Goal: Task Accomplishment & Management: Complete application form

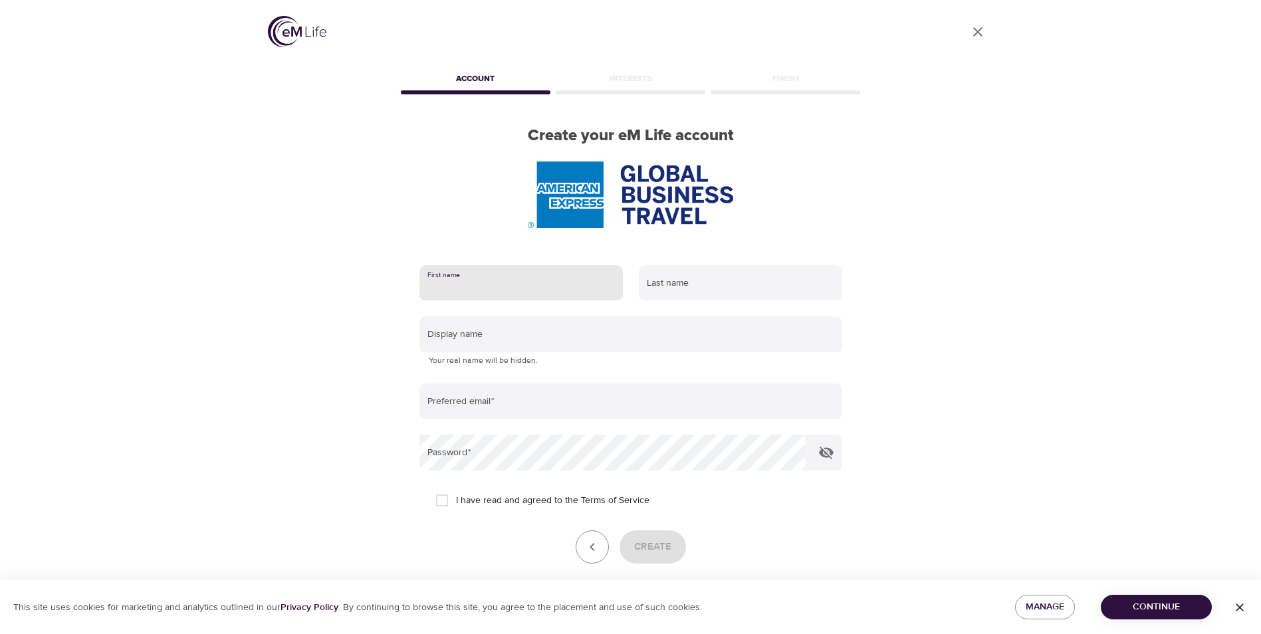
click at [564, 289] on input "text" at bounding box center [520, 283] width 203 height 36
type input "bart"
type input "dryver"
type input "[EMAIL_ADDRESS][DOMAIN_NAME]"
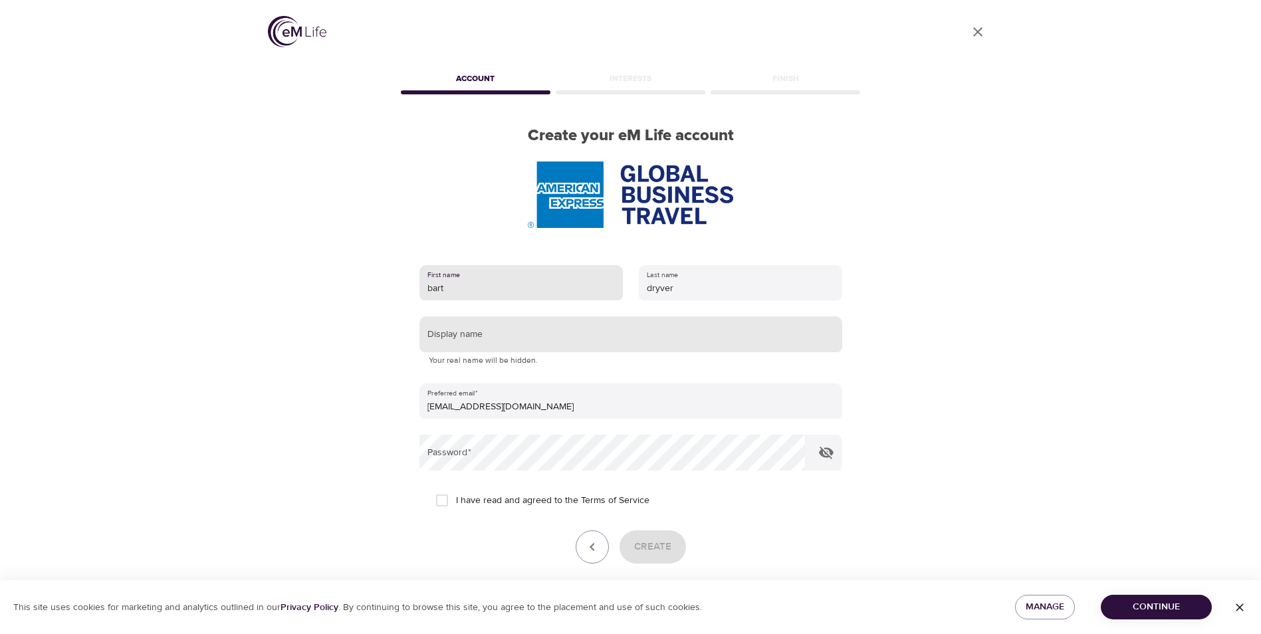
click at [557, 346] on input "text" at bounding box center [630, 334] width 423 height 36
click at [820, 454] on icon "button" at bounding box center [826, 453] width 15 height 13
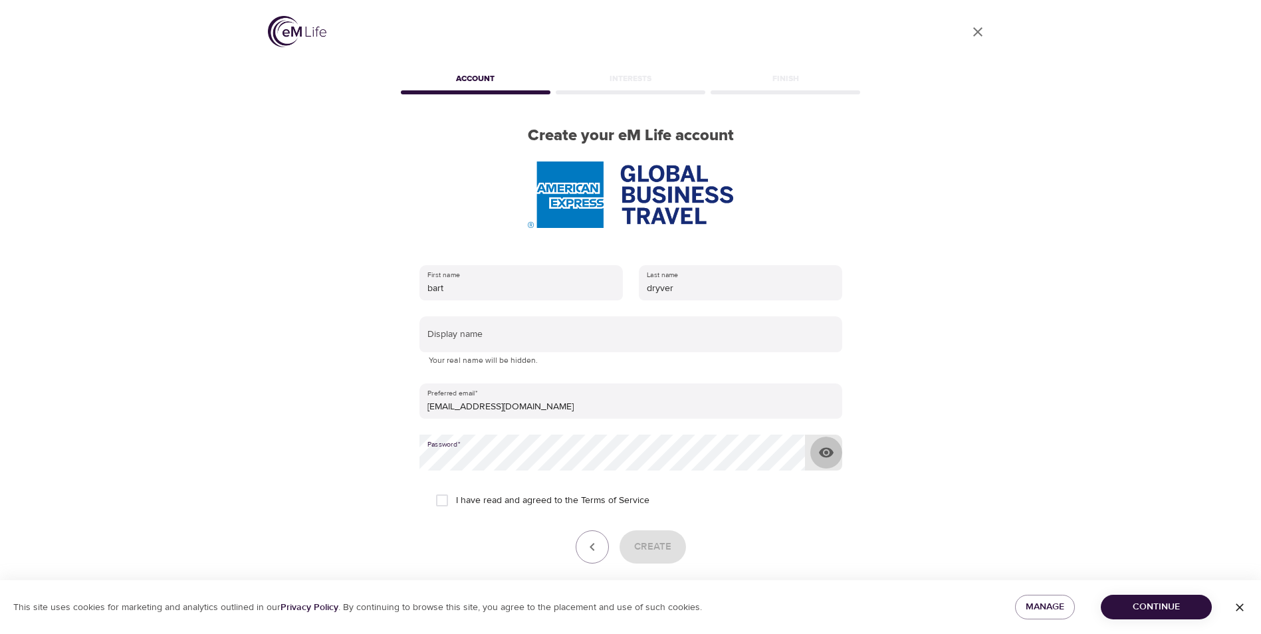
click at [828, 454] on icon "button" at bounding box center [826, 453] width 16 height 16
click at [649, 552] on div "Create" at bounding box center [630, 546] width 423 height 33
click at [445, 499] on input "I have read and agreed to the Terms of Service" at bounding box center [442, 501] width 28 height 28
checkbox input "true"
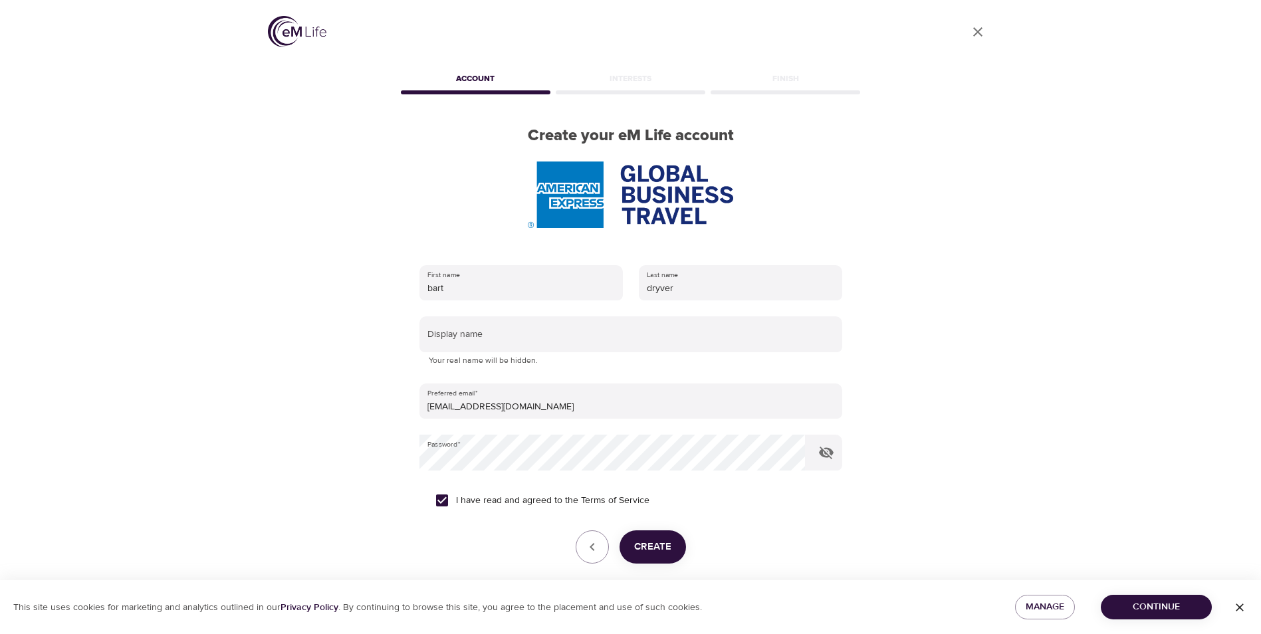
click at [663, 550] on span "Create" at bounding box center [652, 546] width 37 height 17
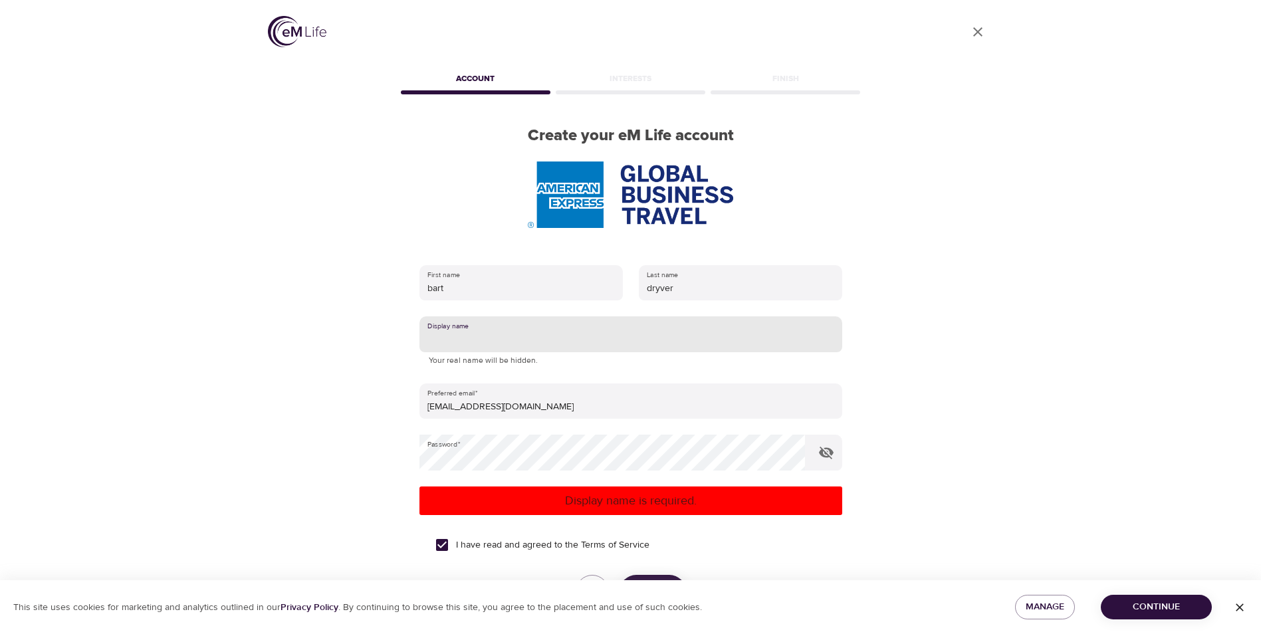
click at [565, 340] on input "text" at bounding box center [630, 334] width 423 height 36
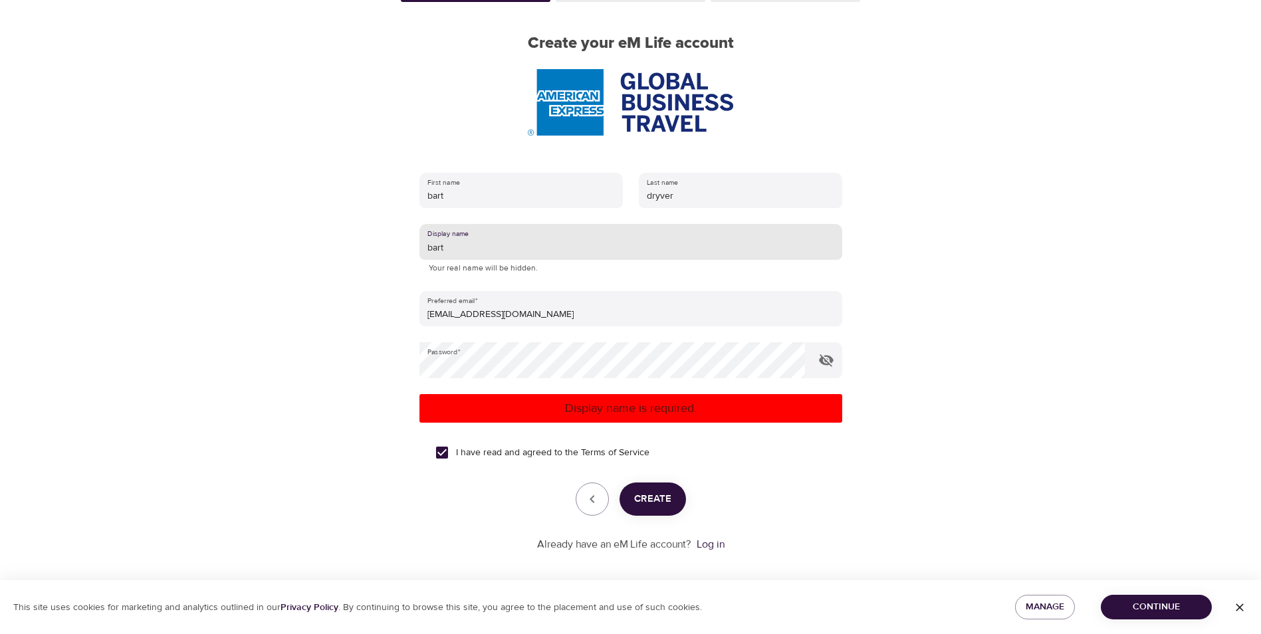
click at [674, 508] on button "Create" at bounding box center [653, 499] width 66 height 33
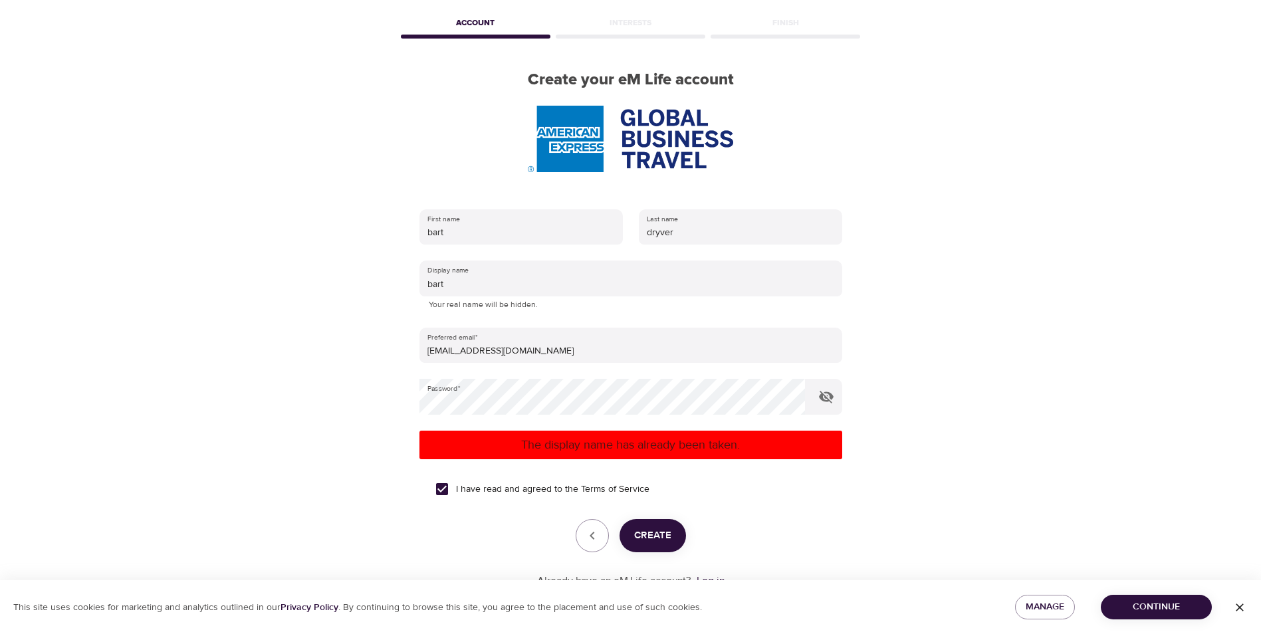
scroll to position [92, 0]
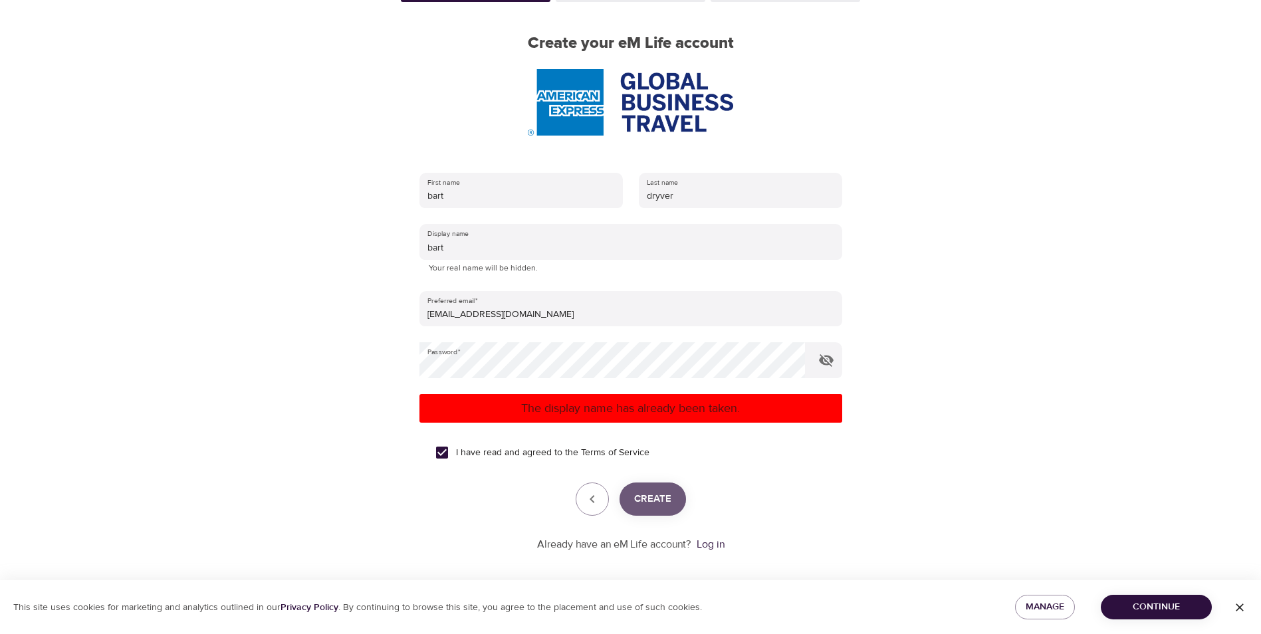
click at [668, 501] on span "Create" at bounding box center [652, 499] width 37 height 17
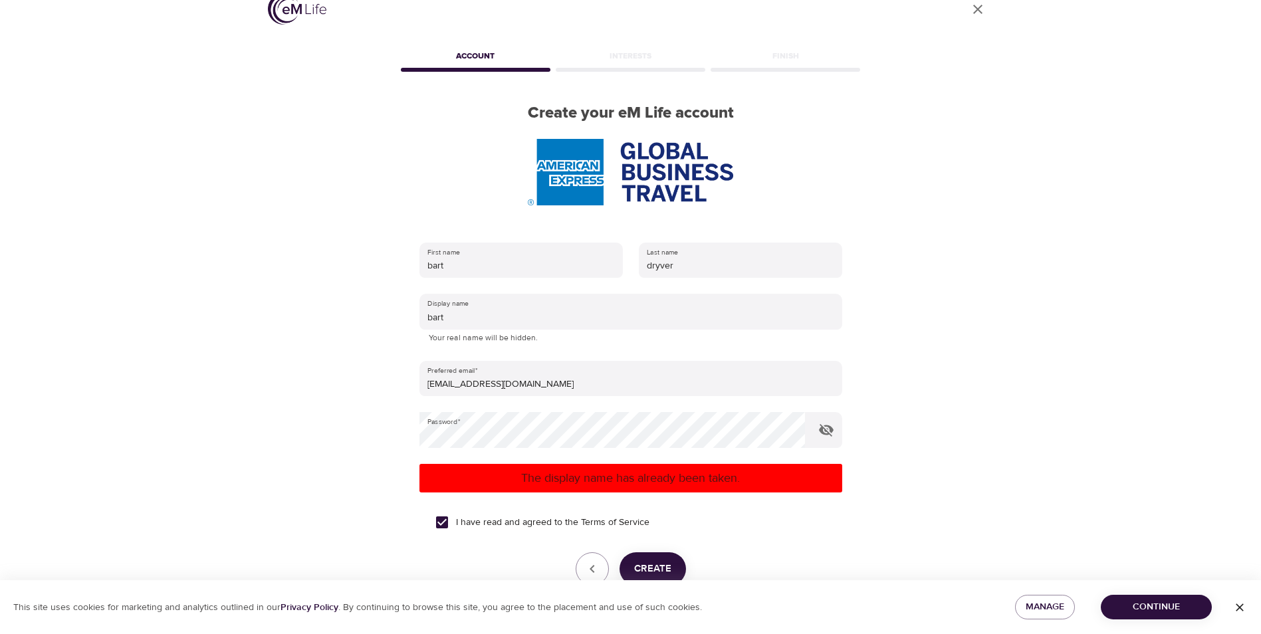
scroll to position [0, 0]
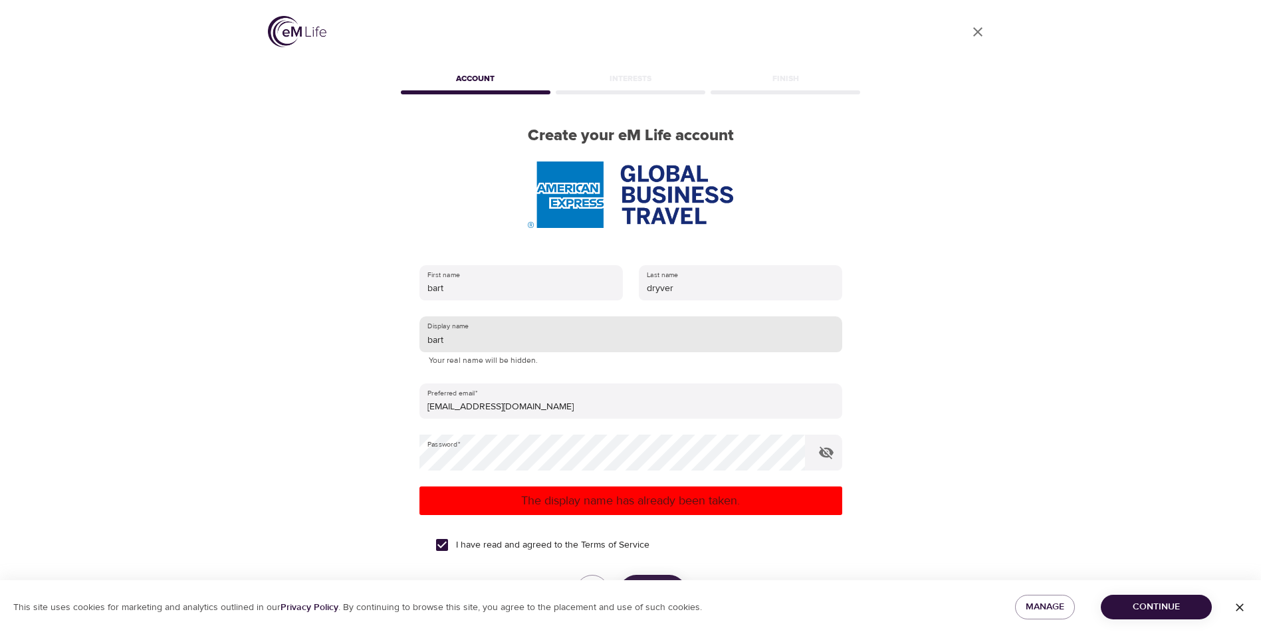
click at [513, 340] on input "bart" at bounding box center [630, 334] width 423 height 36
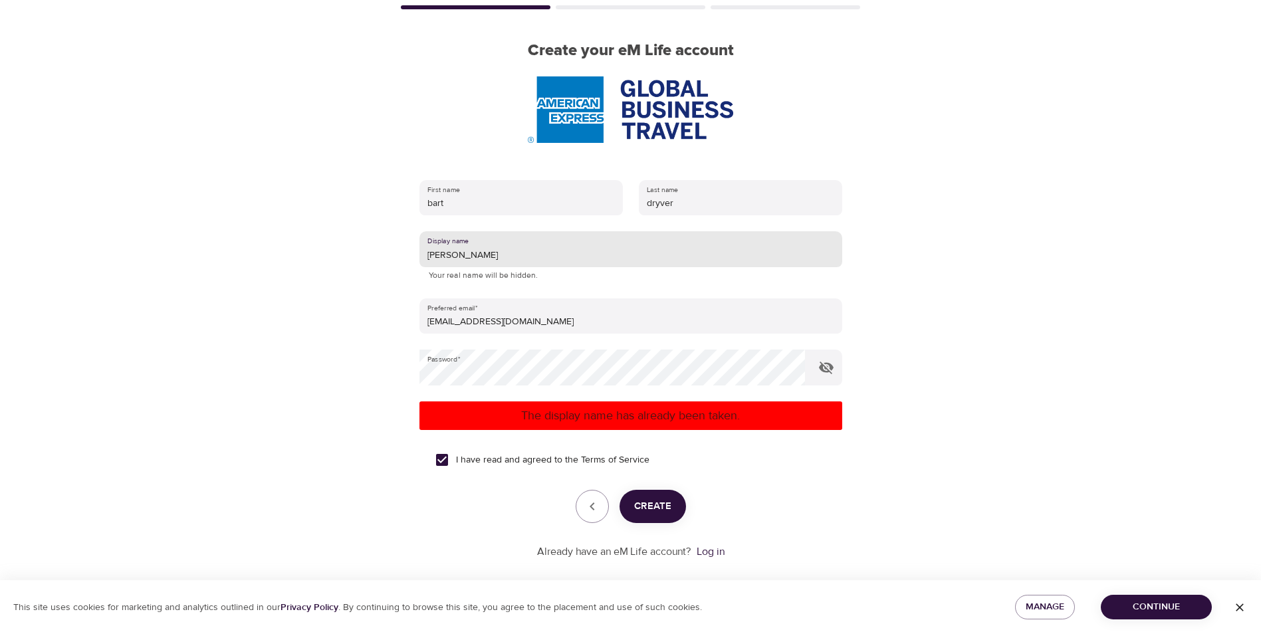
scroll to position [100, 0]
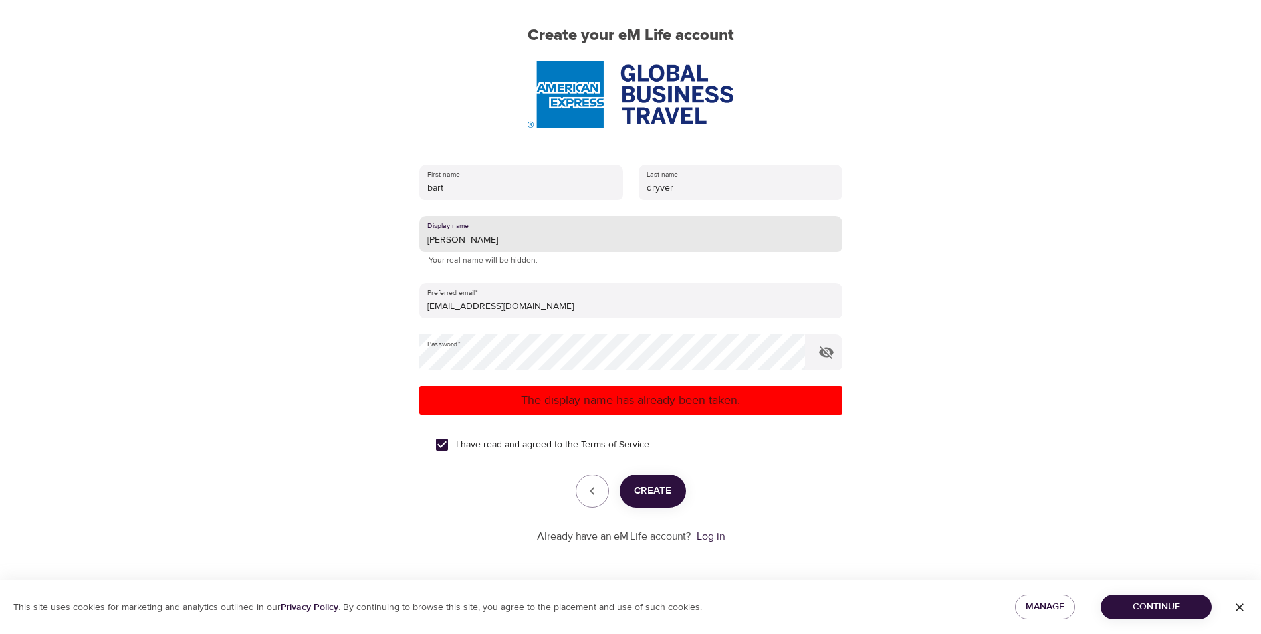
type input "[PERSON_NAME]"
click at [657, 492] on span "Create" at bounding box center [652, 491] width 37 height 17
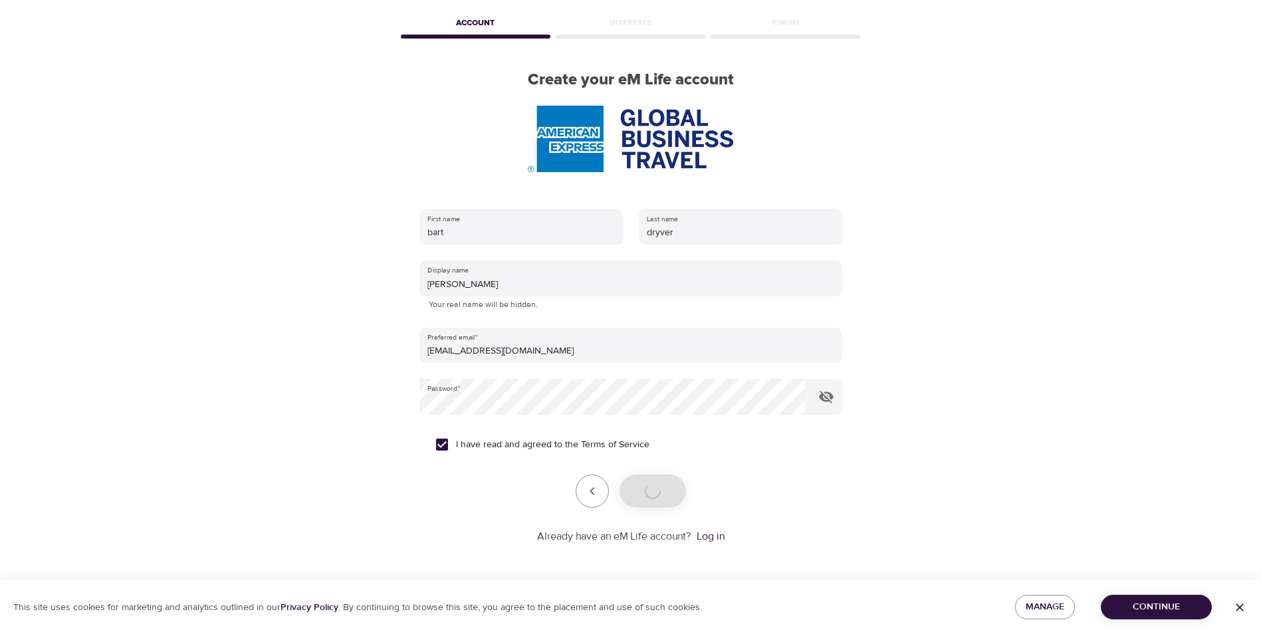
scroll to position [56, 0]
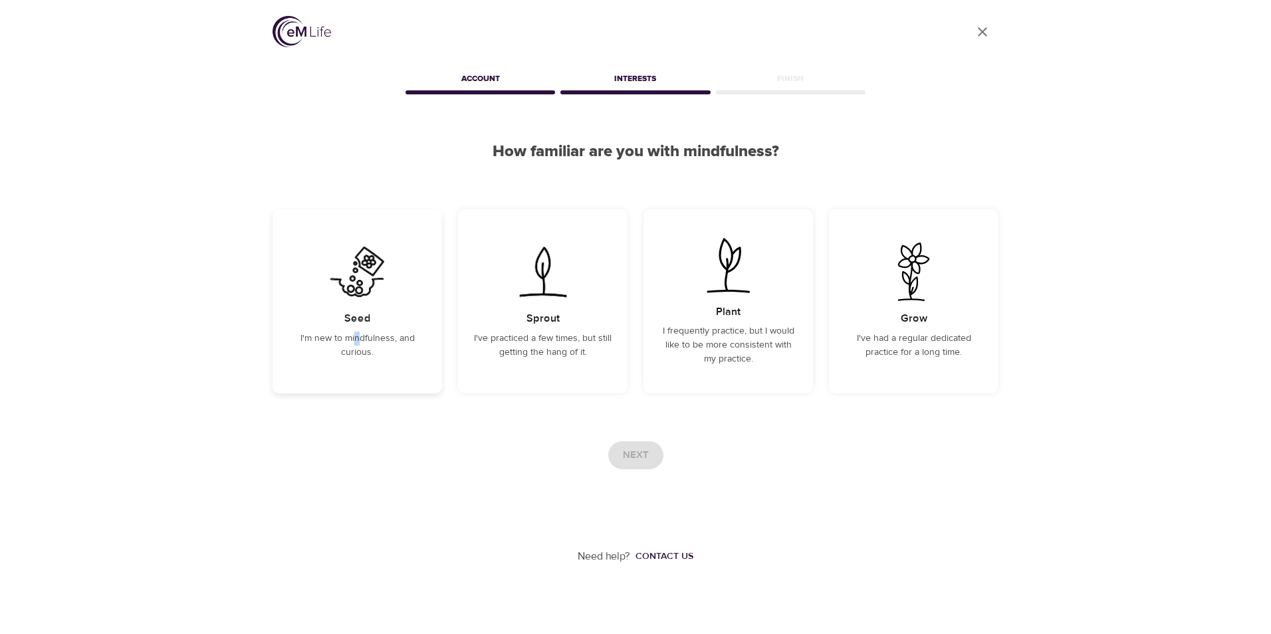
click at [358, 339] on p "I'm new to mindfulness, and curious." at bounding box center [358, 346] width 138 height 28
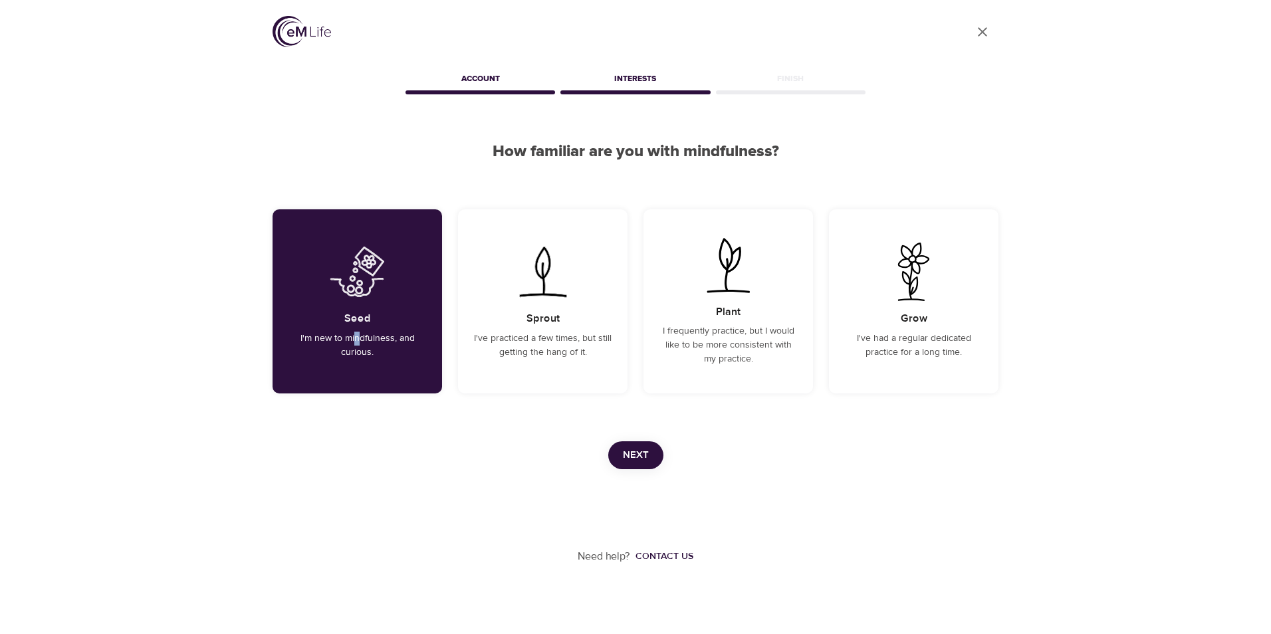
click at [623, 457] on span "Next" at bounding box center [636, 455] width 26 height 17
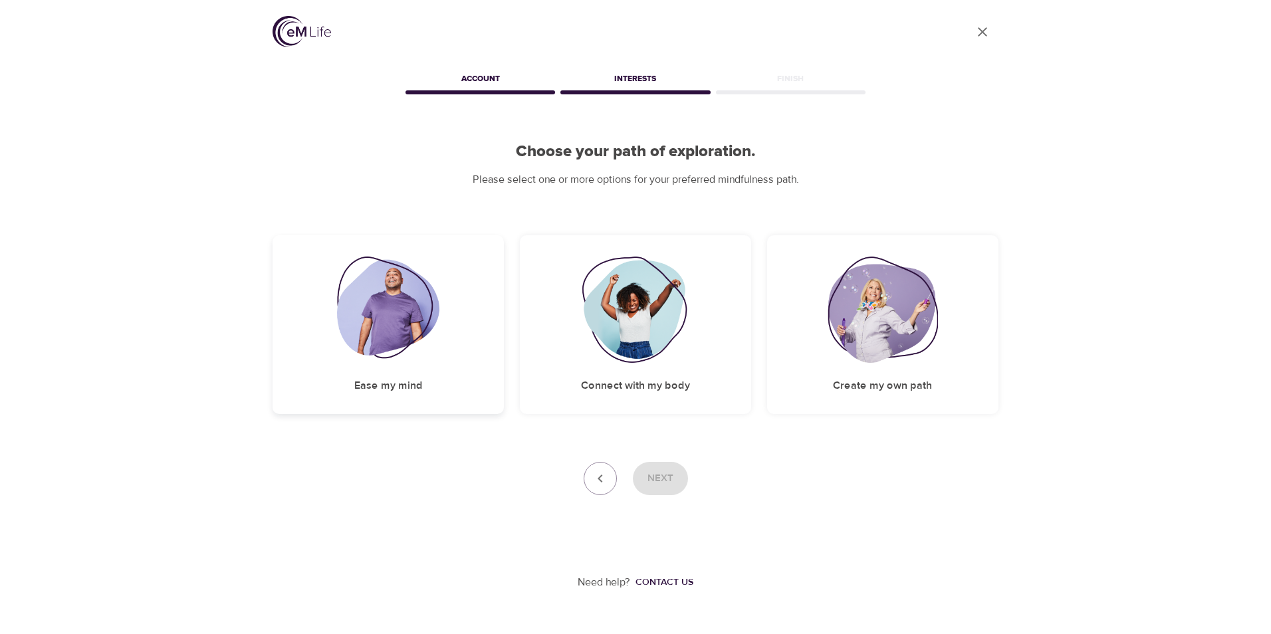
click at [391, 330] on img at bounding box center [388, 310] width 103 height 106
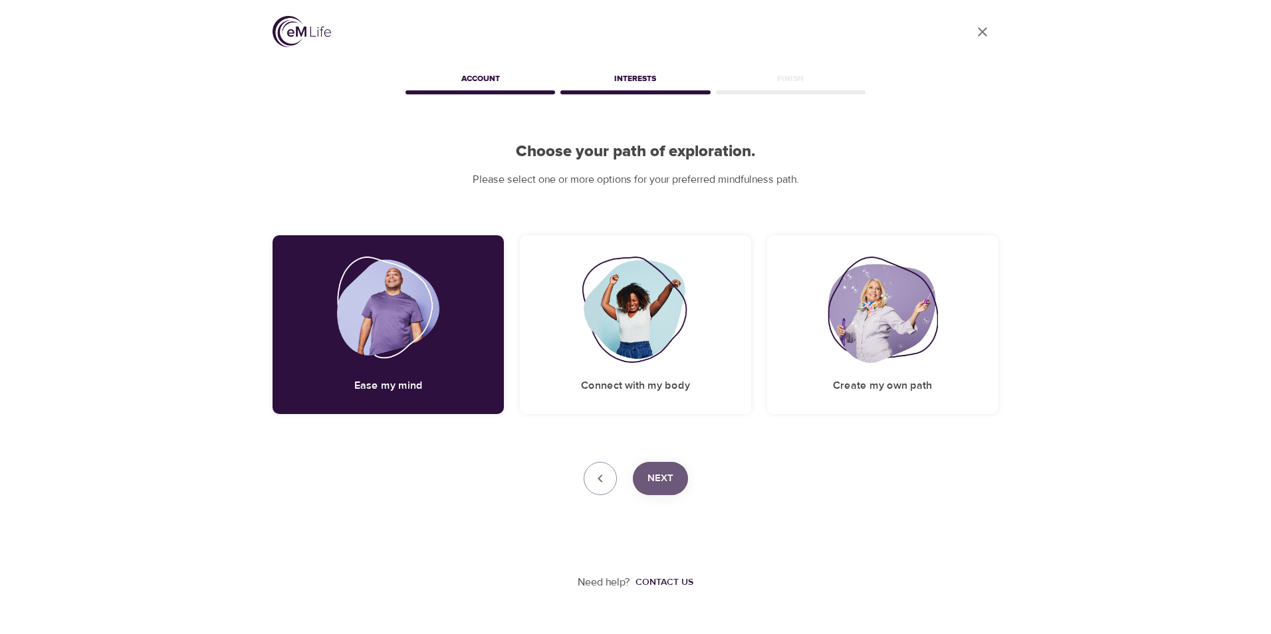
click at [653, 473] on span "Next" at bounding box center [660, 478] width 26 height 17
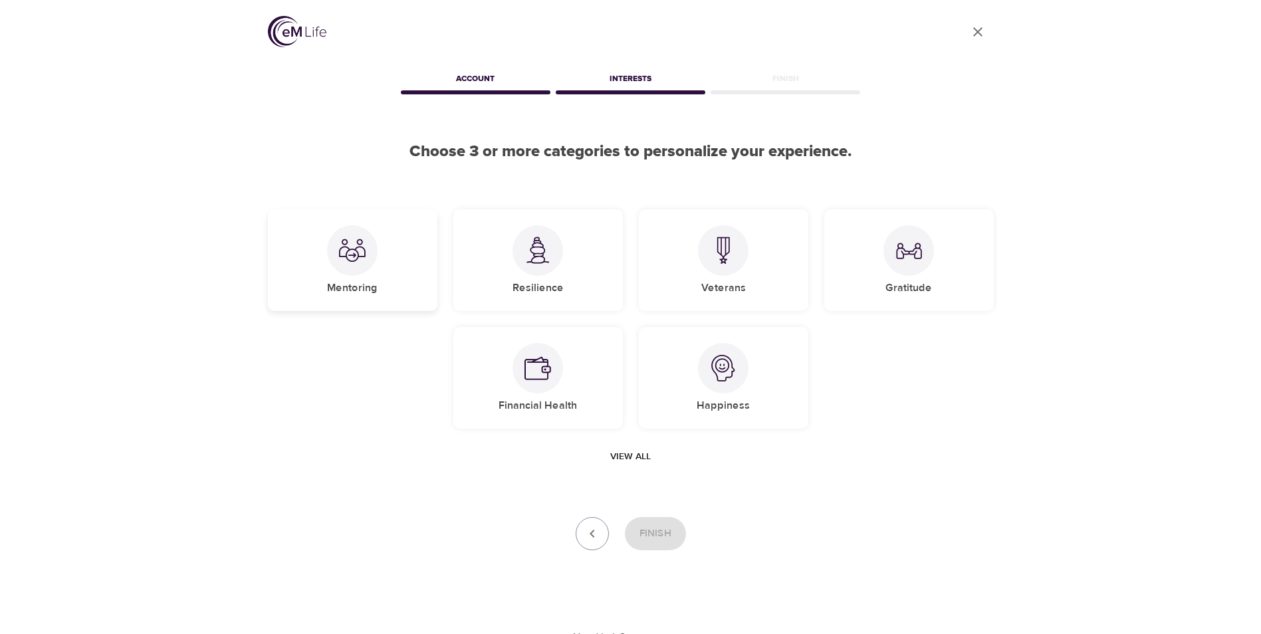
click at [356, 265] on div at bounding box center [352, 250] width 51 height 51
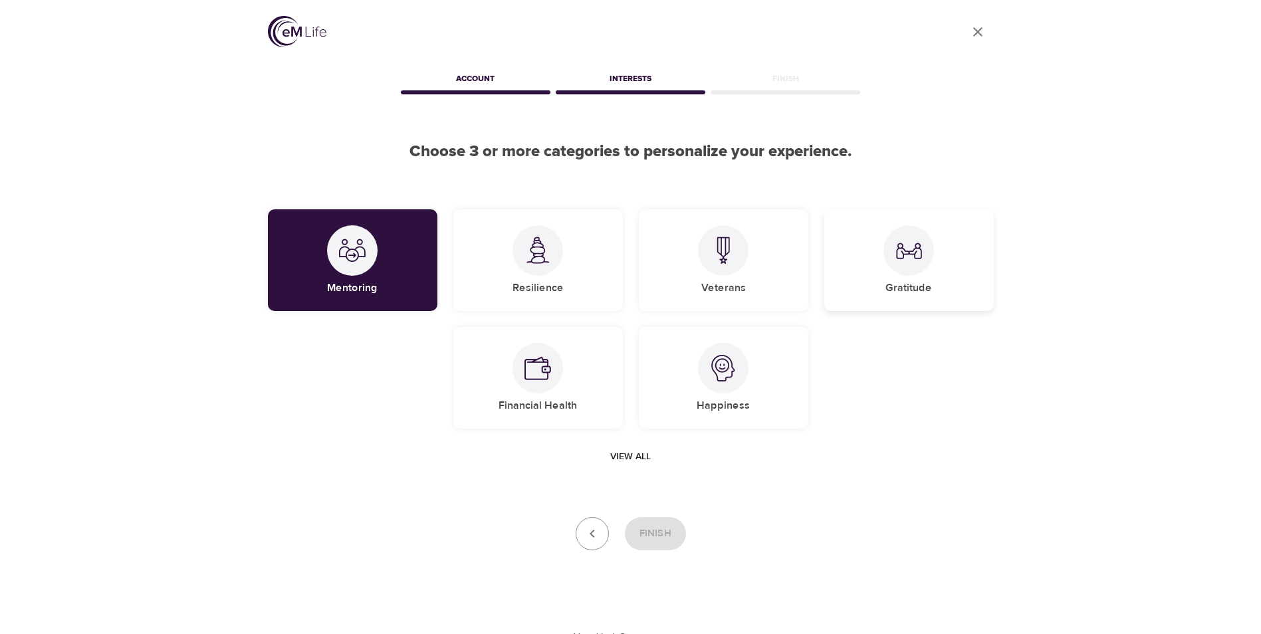
click at [885, 263] on div "Gratitude" at bounding box center [909, 260] width 170 height 102
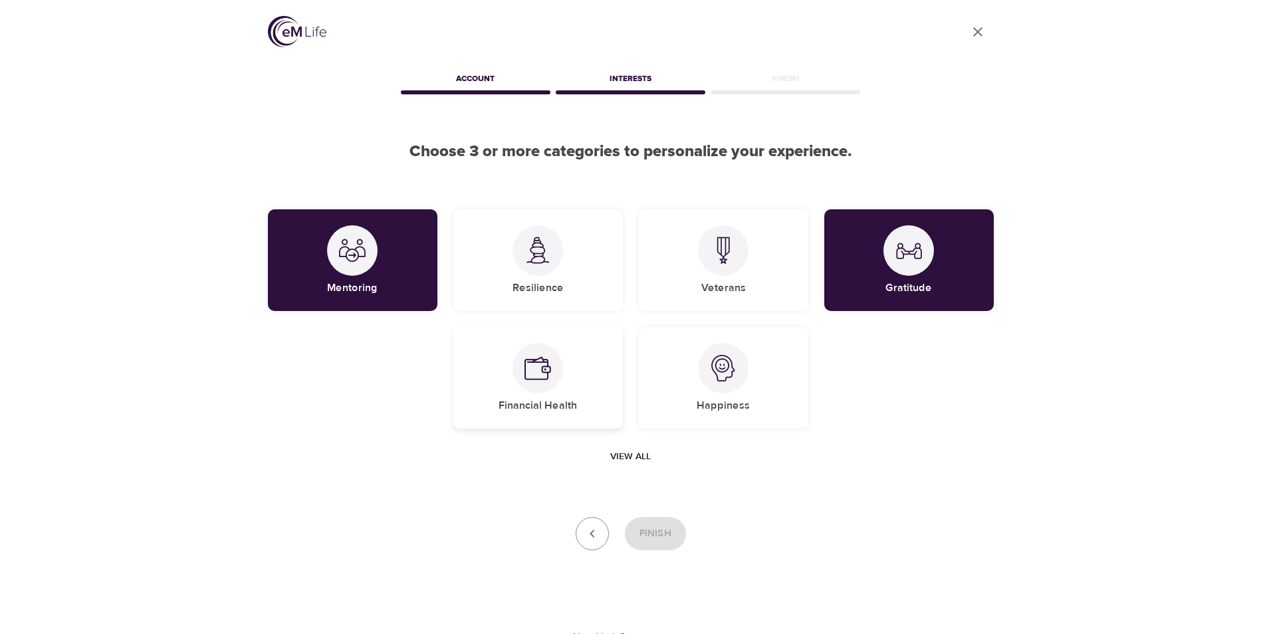
click at [544, 383] on div at bounding box center [538, 368] width 51 height 51
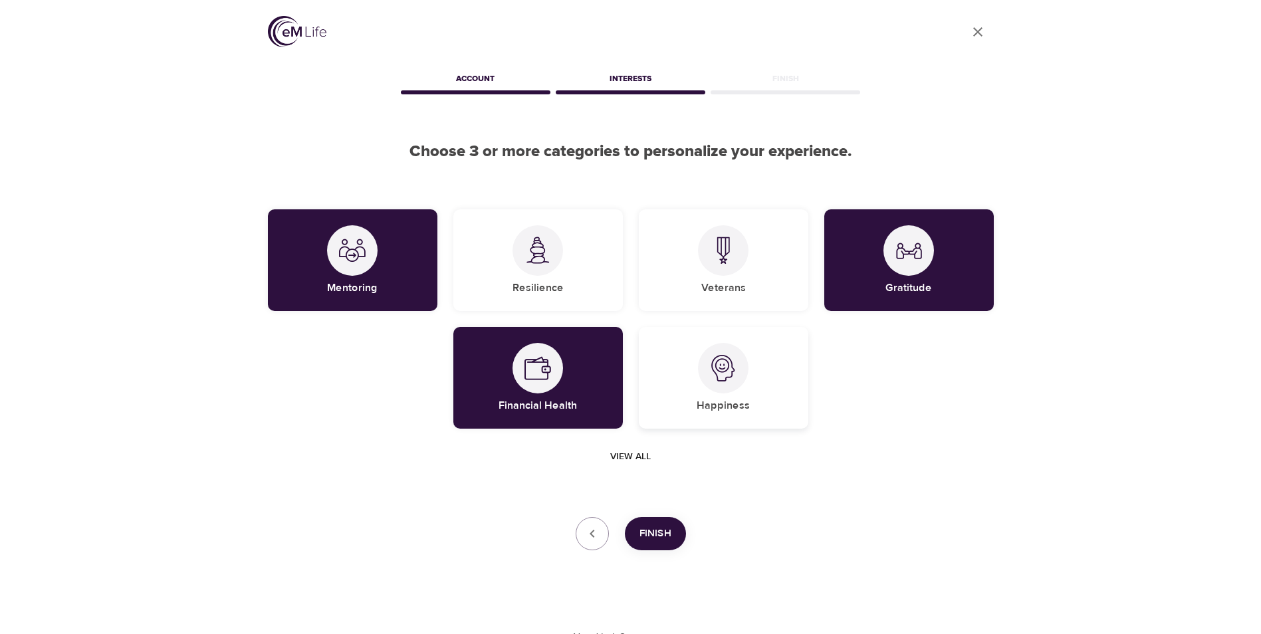
click at [714, 369] on img at bounding box center [723, 368] width 27 height 27
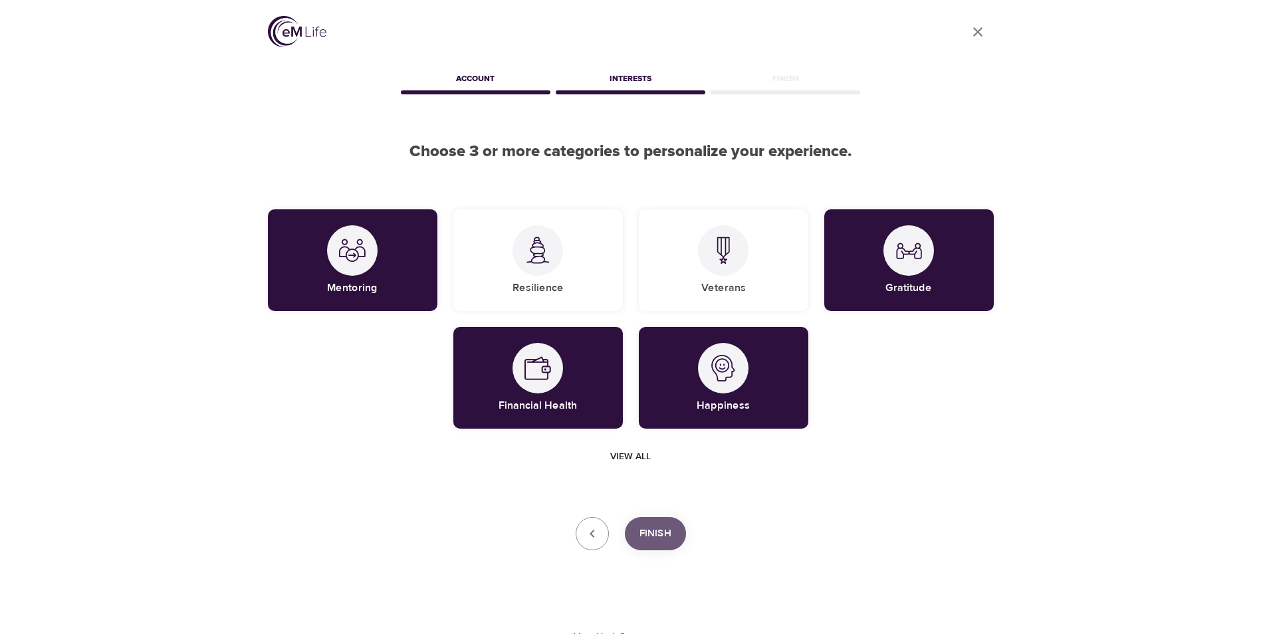
click at [656, 533] on span "Finish" at bounding box center [656, 533] width 32 height 17
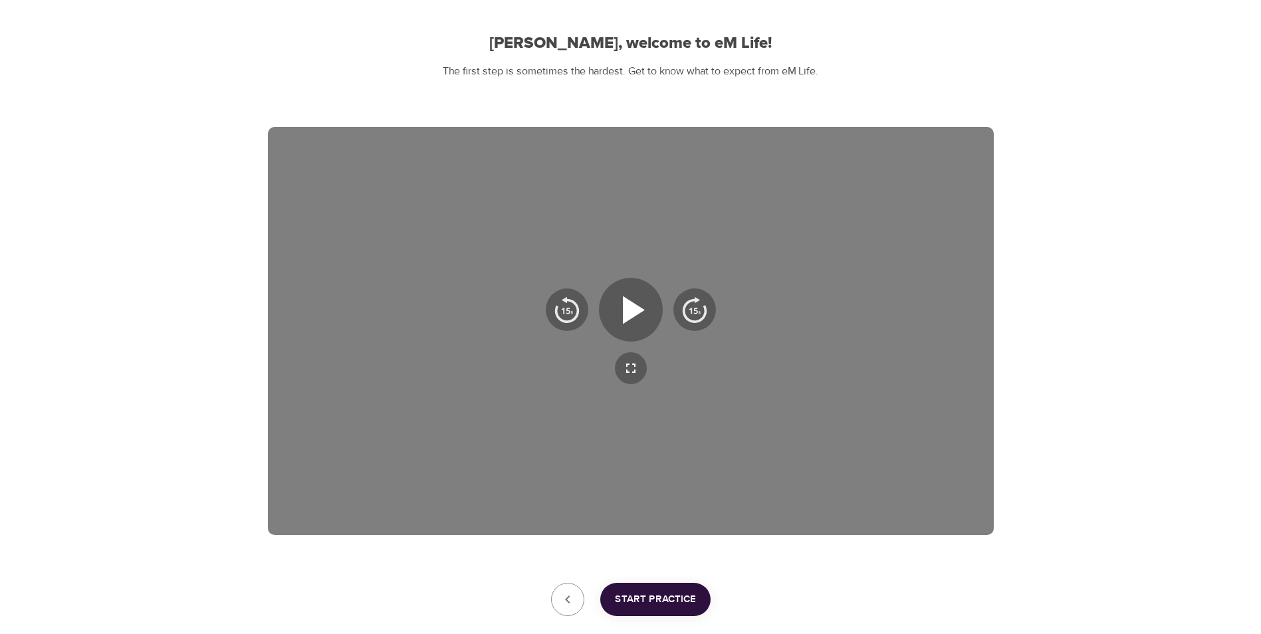
scroll to position [107, 0]
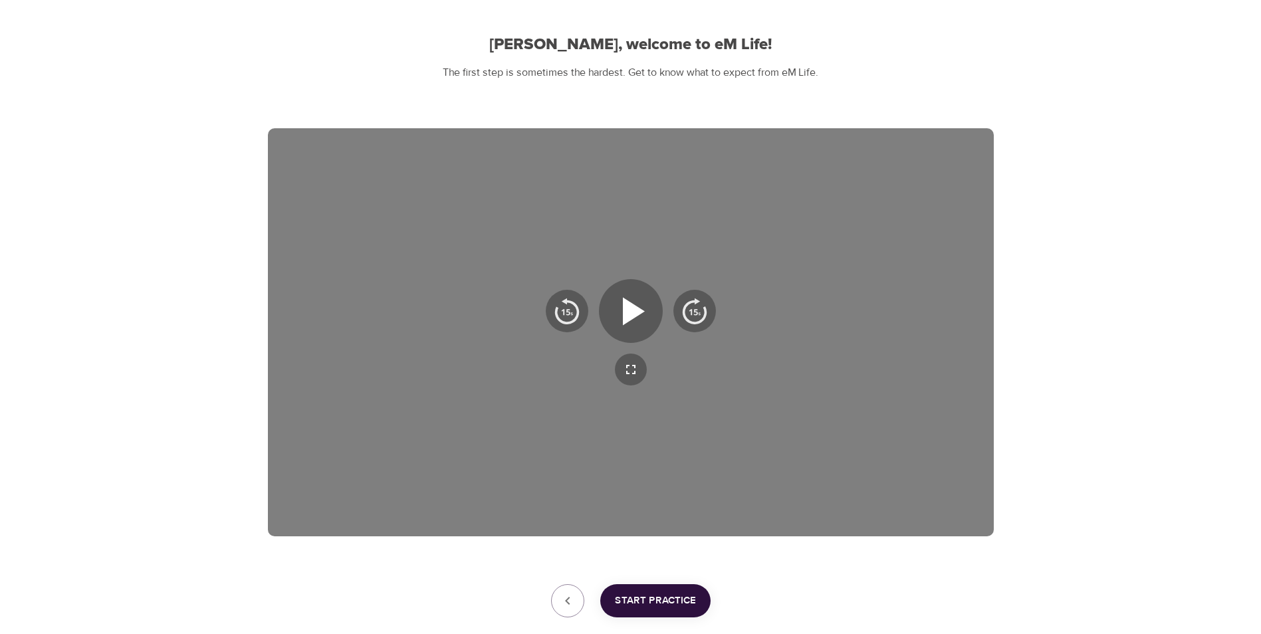
click at [646, 596] on span "Start Practice" at bounding box center [655, 600] width 81 height 17
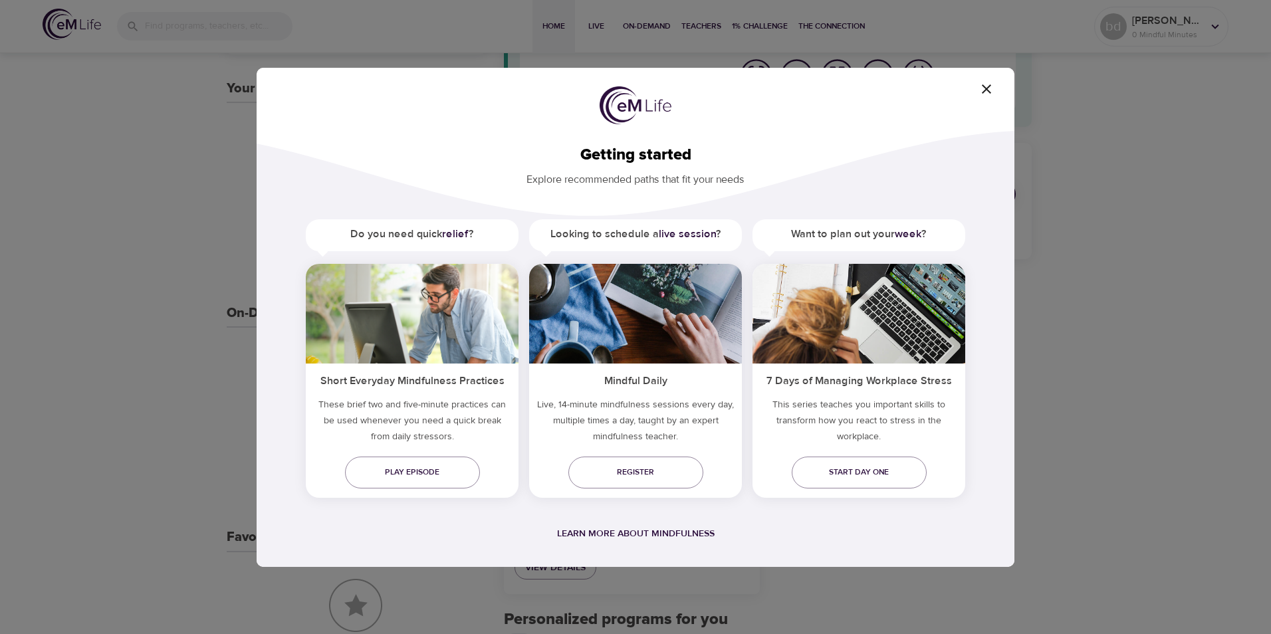
click at [983, 90] on icon "button" at bounding box center [987, 89] width 16 height 16
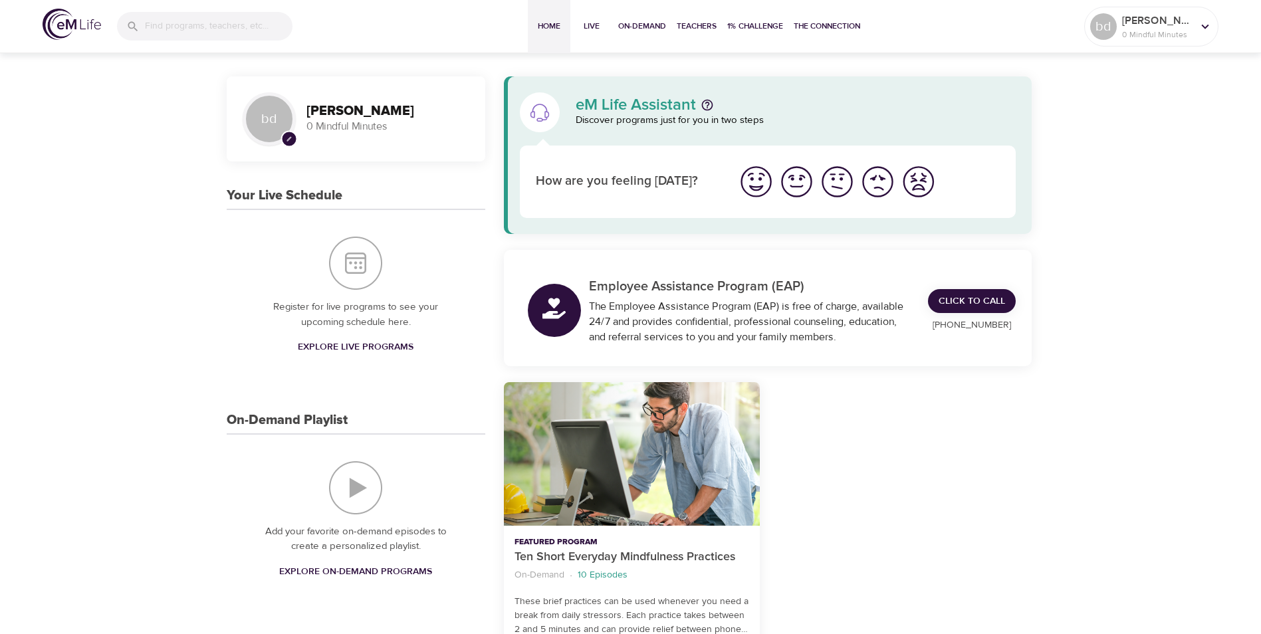
scroll to position [211, 0]
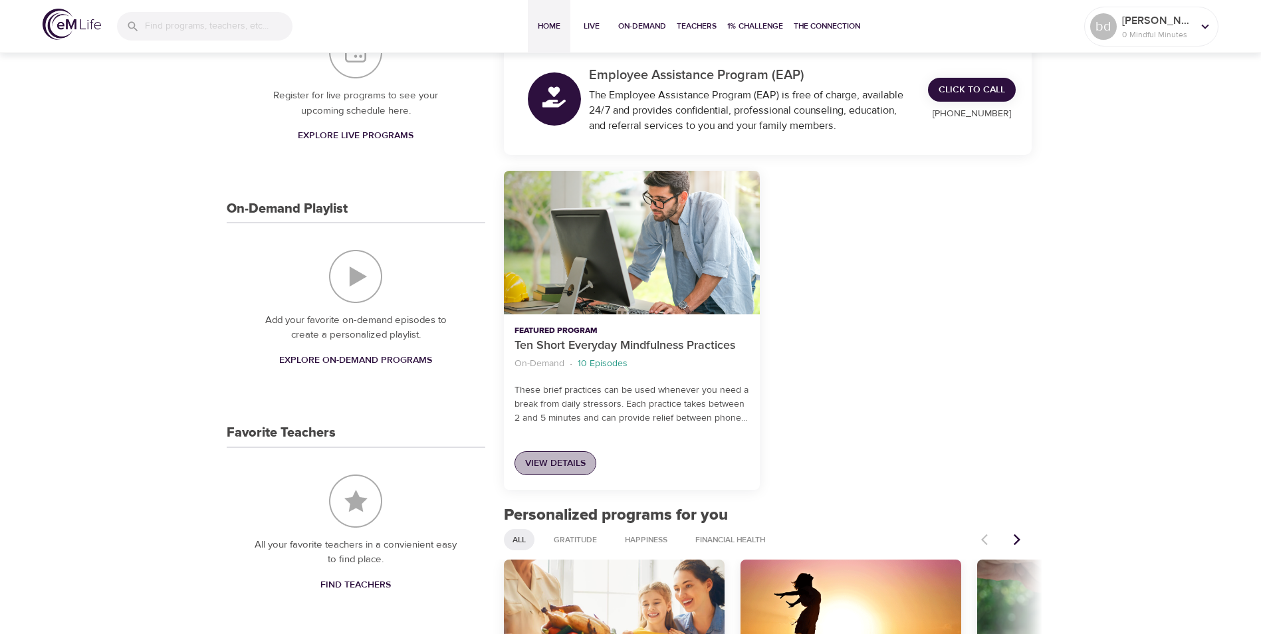
click at [558, 464] on span "View Details" at bounding box center [555, 463] width 60 height 17
